Goal: Transaction & Acquisition: Purchase product/service

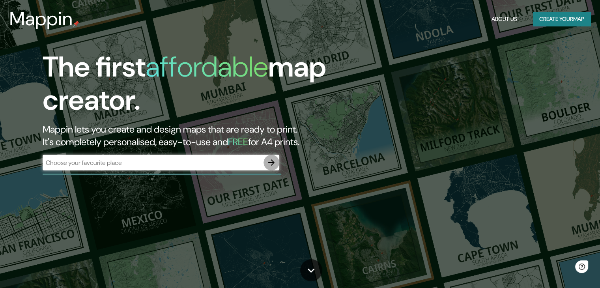
click at [272, 160] on icon "button" at bounding box center [271, 162] width 6 height 6
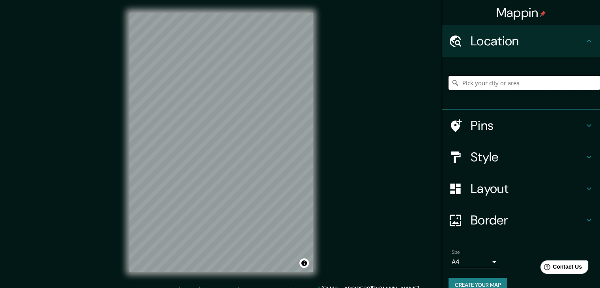
click at [467, 87] on input "Pick your city or area" at bounding box center [525, 83] width 152 height 14
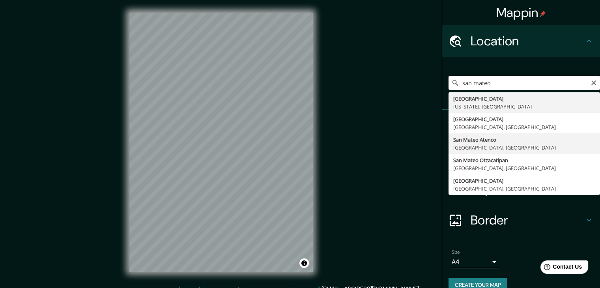
type input "San Mateo Atenco, Estado de México, México"
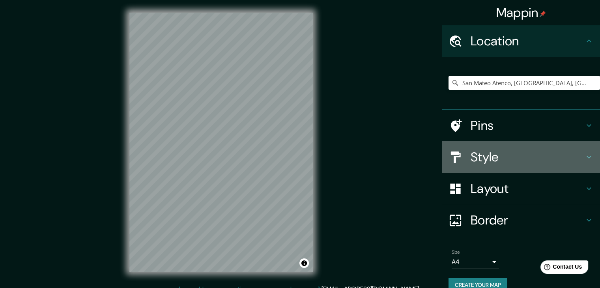
click at [488, 160] on h4 "Style" at bounding box center [528, 157] width 114 height 16
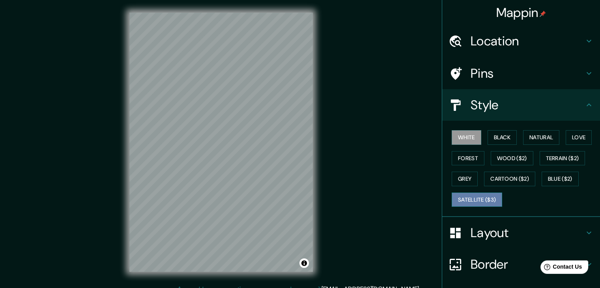
click at [473, 197] on button "Satellite ($3)" at bounding box center [477, 200] width 51 height 15
click at [502, 236] on h4 "Layout" at bounding box center [528, 233] width 114 height 16
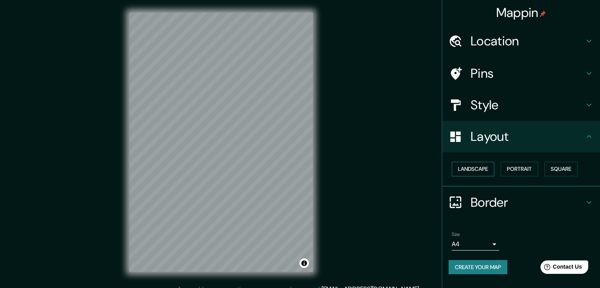
click at [477, 166] on button "Landscape" at bounding box center [473, 169] width 43 height 15
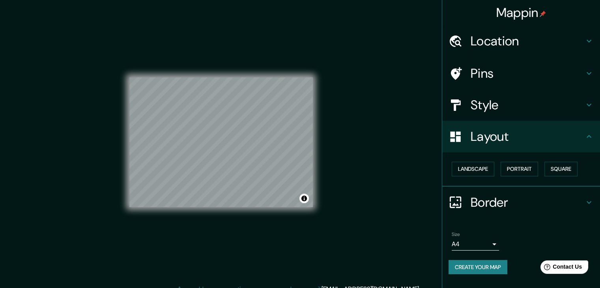
click at [505, 101] on h4 "Style" at bounding box center [528, 105] width 114 height 16
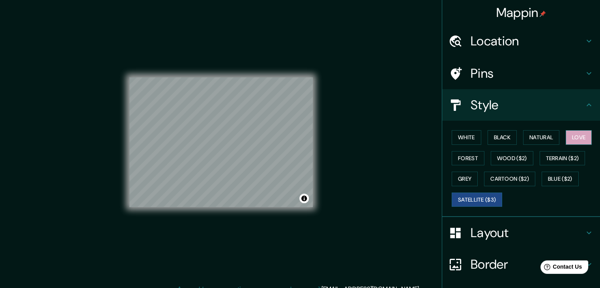
click at [579, 141] on button "Love" at bounding box center [579, 137] width 26 height 15
click at [471, 195] on button "Satellite ($3)" at bounding box center [477, 200] width 51 height 15
click at [271, 77] on div "© Mapbox © OpenStreetMap Improve this map © Maxar" at bounding box center [220, 142] width 183 height 259
click at [576, 138] on button "Love" at bounding box center [579, 137] width 26 height 15
click at [501, 159] on button "Wood ($2)" at bounding box center [512, 158] width 43 height 15
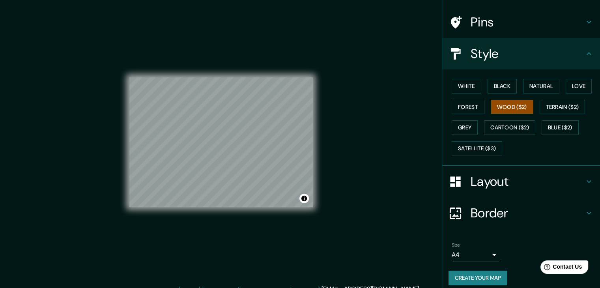
scroll to position [57, 0]
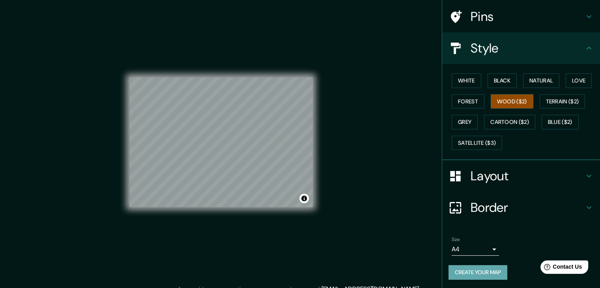
click at [488, 267] on button "Create your map" at bounding box center [478, 272] width 59 height 15
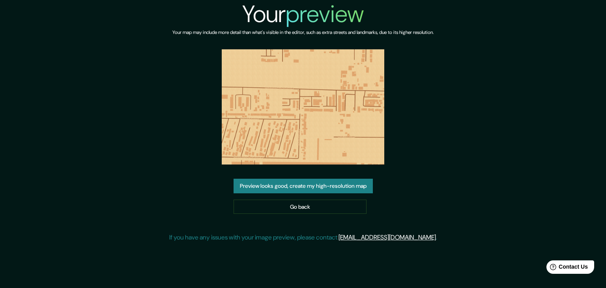
click at [312, 193] on div "Preview looks good, create my high-resolution map Go back" at bounding box center [303, 196] width 139 height 35
click at [338, 183] on button "Preview looks good, create my high-resolution map" at bounding box center [303, 186] width 139 height 15
